Goal: Check status: Check status

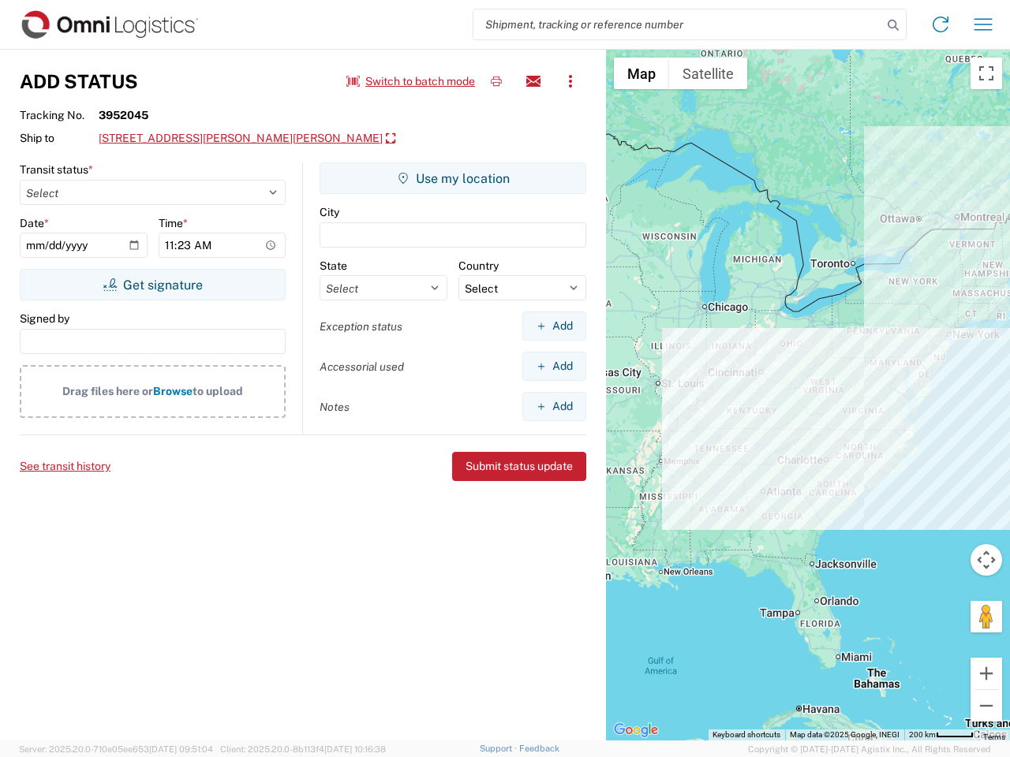
click at [678, 24] on input "search" at bounding box center [677, 24] width 409 height 30
click at [893, 25] on icon at bounding box center [893, 25] width 22 height 22
click at [940, 24] on icon at bounding box center [940, 24] width 25 height 25
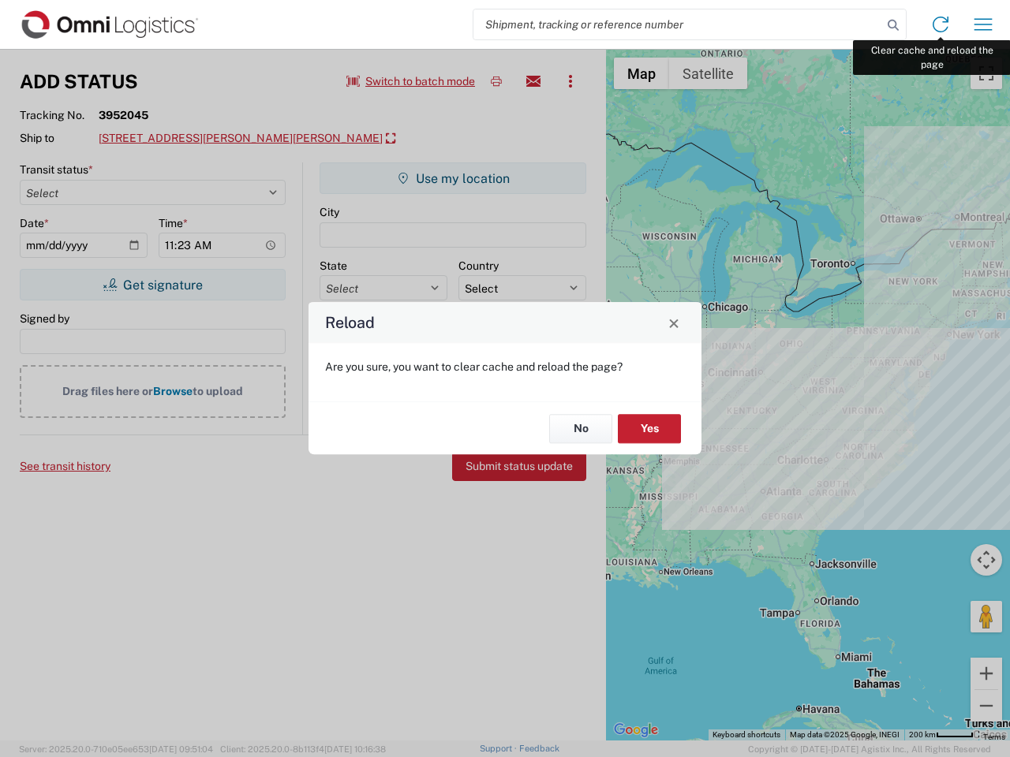
click at [983, 24] on div "Reload Are you sure, you want to clear cache and reload the page? No Yes" at bounding box center [505, 378] width 1010 height 757
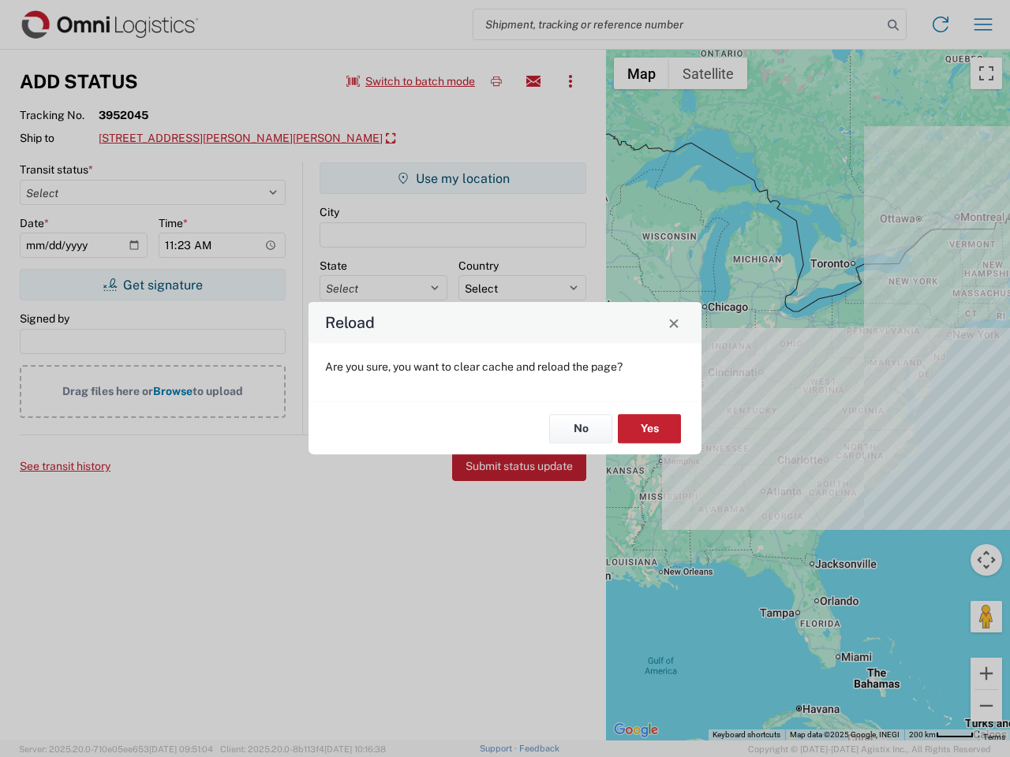
click at [411, 81] on div "Reload Are you sure, you want to clear cache and reload the page? No Yes" at bounding box center [505, 378] width 1010 height 757
click at [496, 81] on div "Reload Are you sure, you want to clear cache and reload the page? No Yes" at bounding box center [505, 378] width 1010 height 757
click at [533, 81] on div "Reload Are you sure, you want to clear cache and reload the page? No Yes" at bounding box center [505, 378] width 1010 height 757
click at [570, 81] on div "Reload Are you sure, you want to clear cache and reload the page? No Yes" at bounding box center [505, 378] width 1010 height 757
click at [212, 139] on div "Reload Are you sure, you want to clear cache and reload the page? No Yes" at bounding box center [505, 378] width 1010 height 757
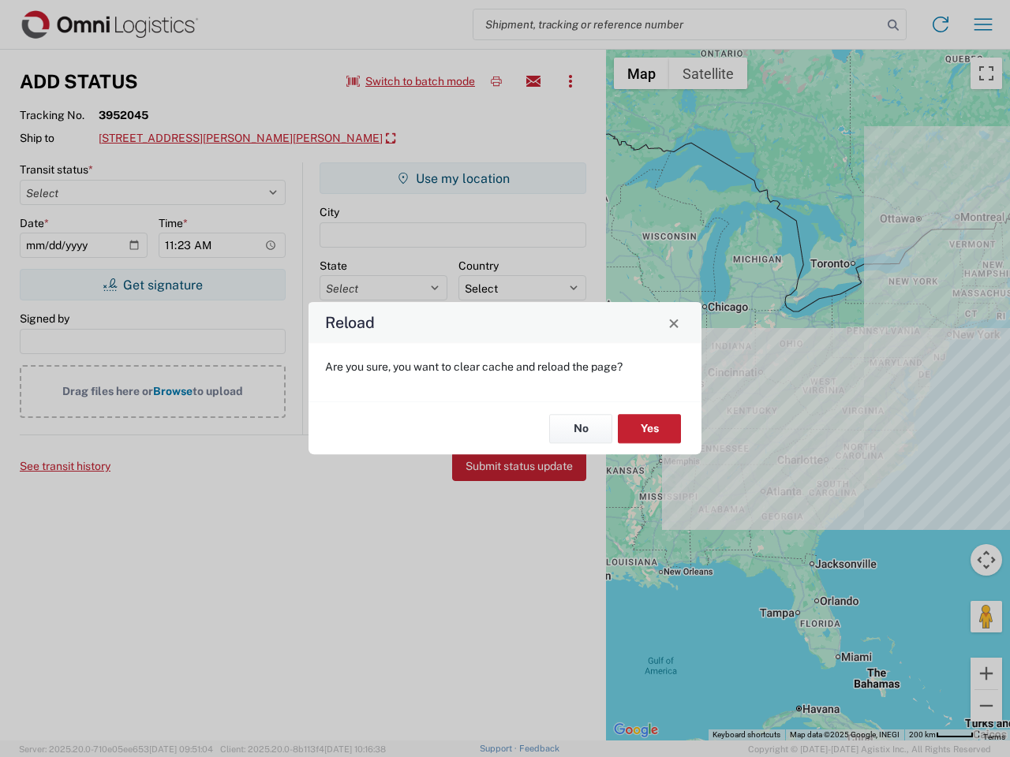
click at [152, 285] on div "Reload Are you sure, you want to clear cache and reload the page? No Yes" at bounding box center [505, 378] width 1010 height 757
